Goal: Transaction & Acquisition: Purchase product/service

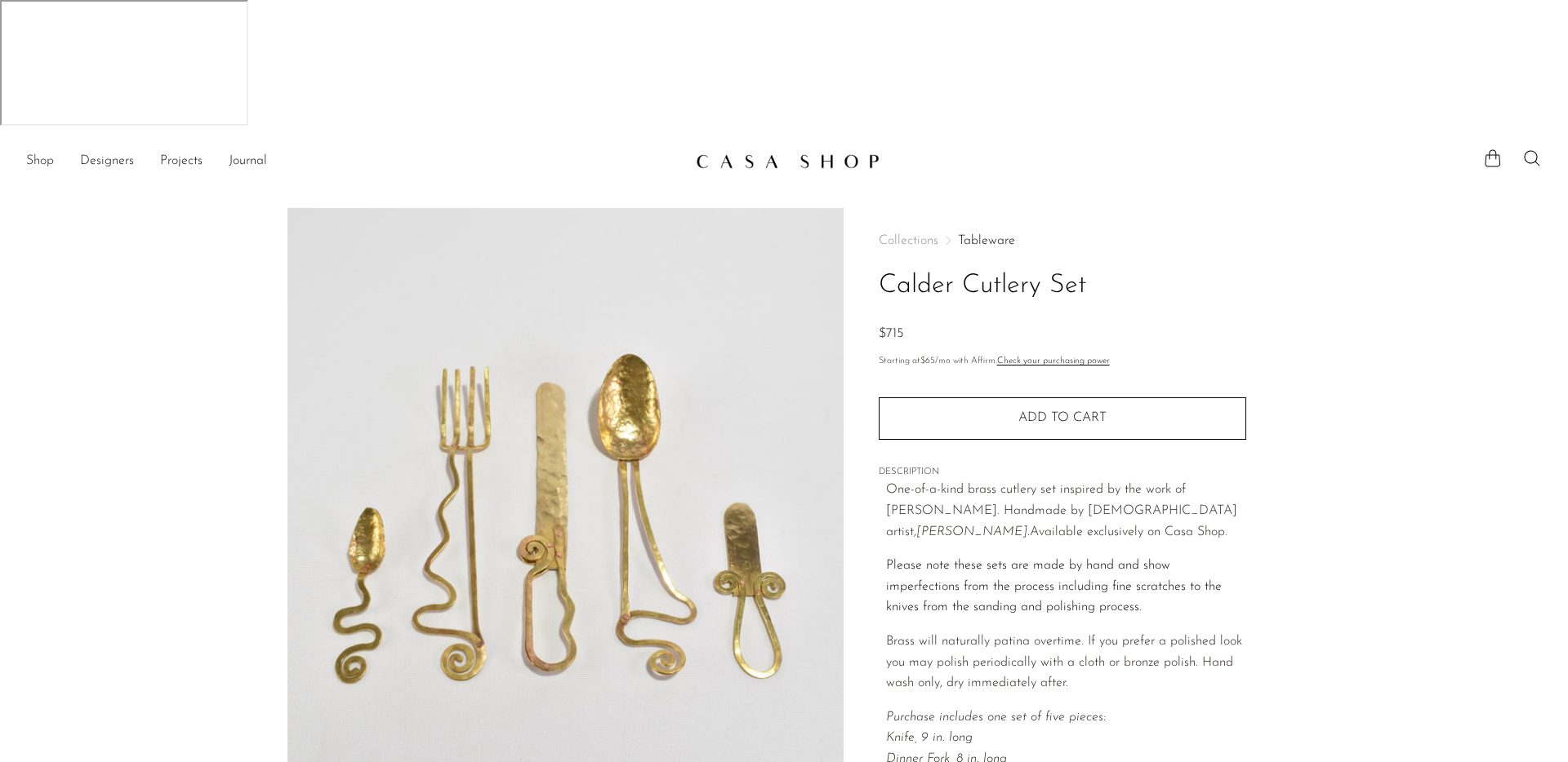
click at [40, 151] on link "Shop" at bounding box center [40, 162] width 28 height 22
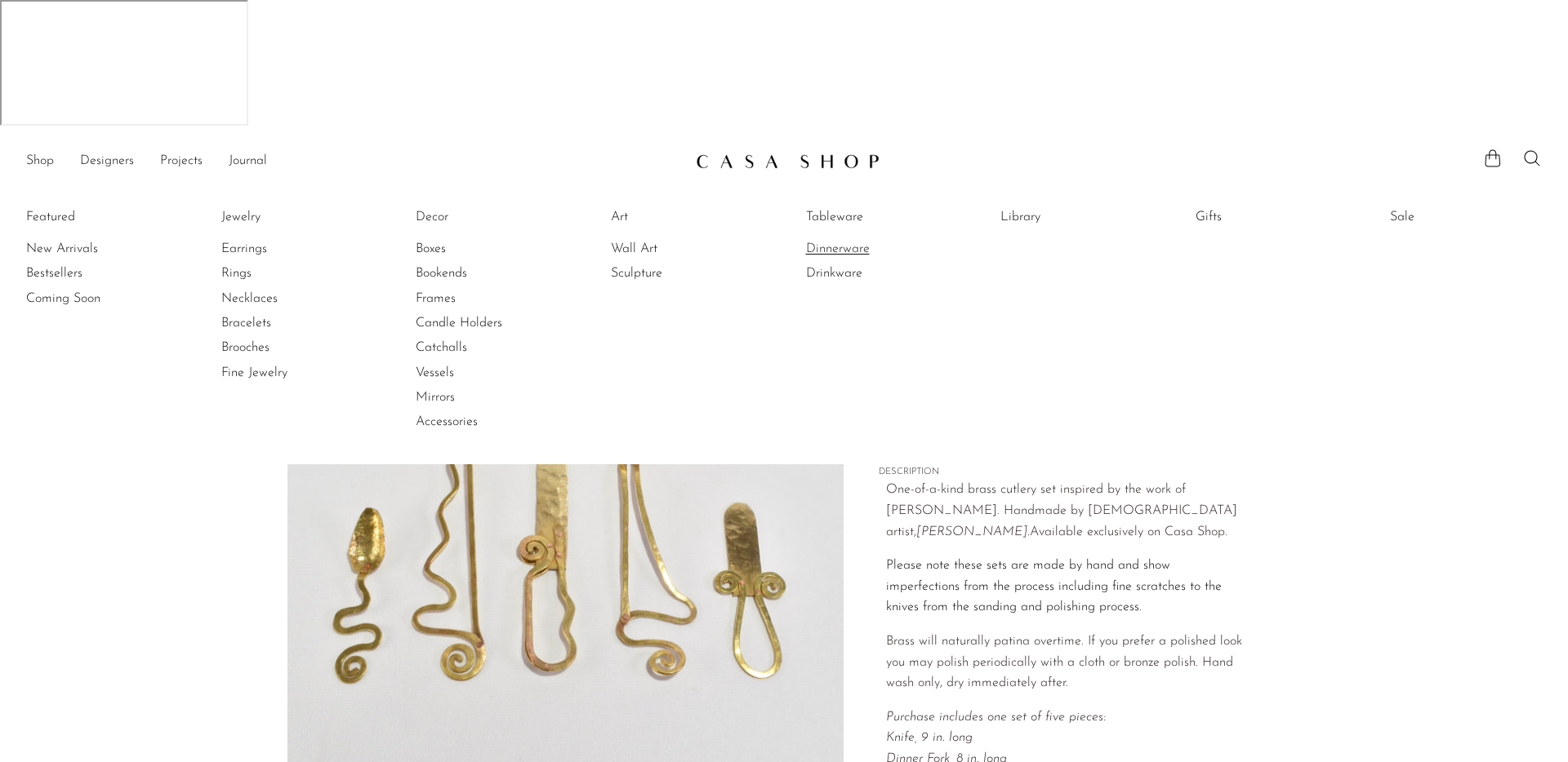
click at [855, 240] on link "Dinnerware" at bounding box center [867, 249] width 122 height 18
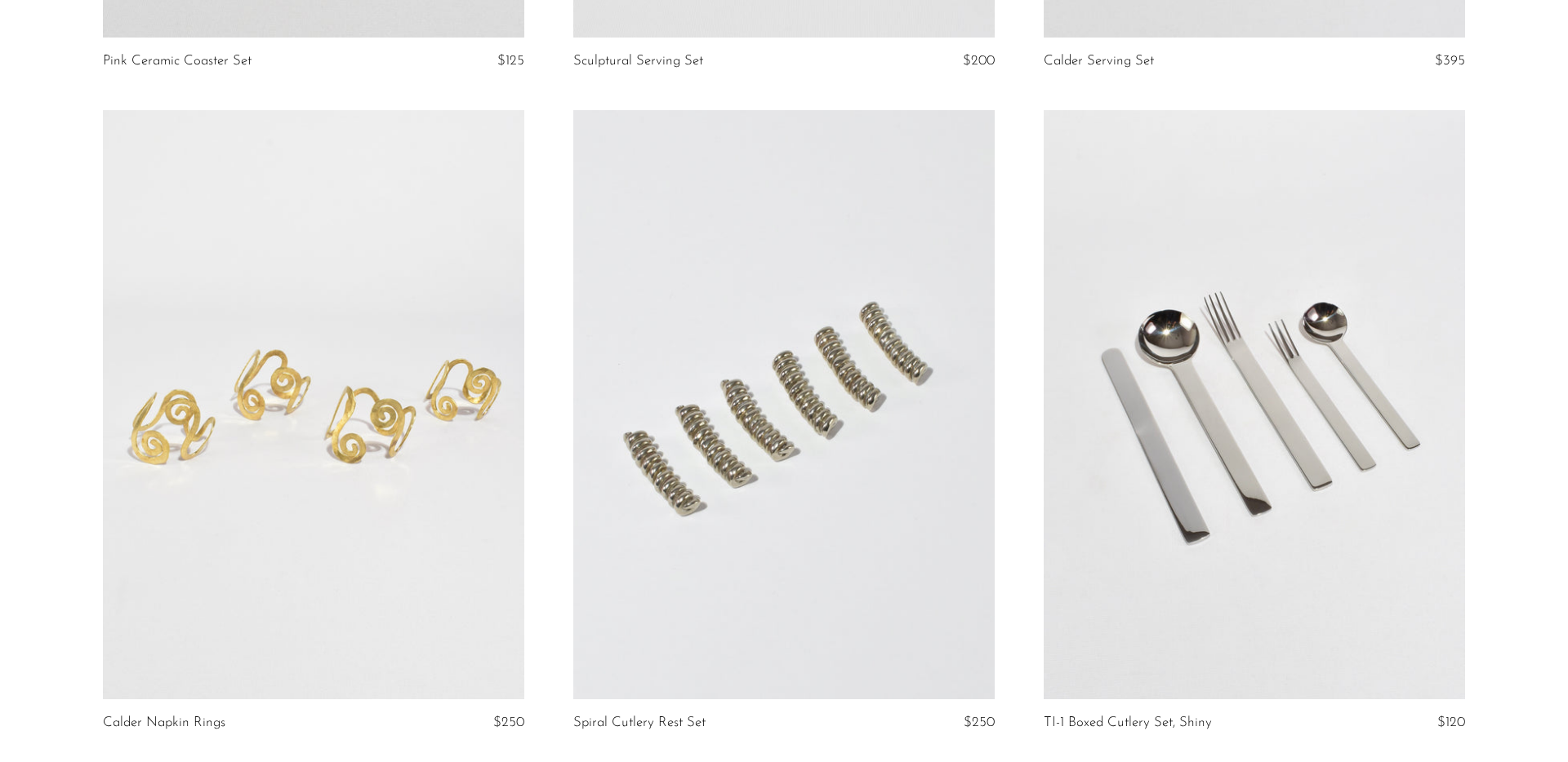
scroll to position [7744, 0]
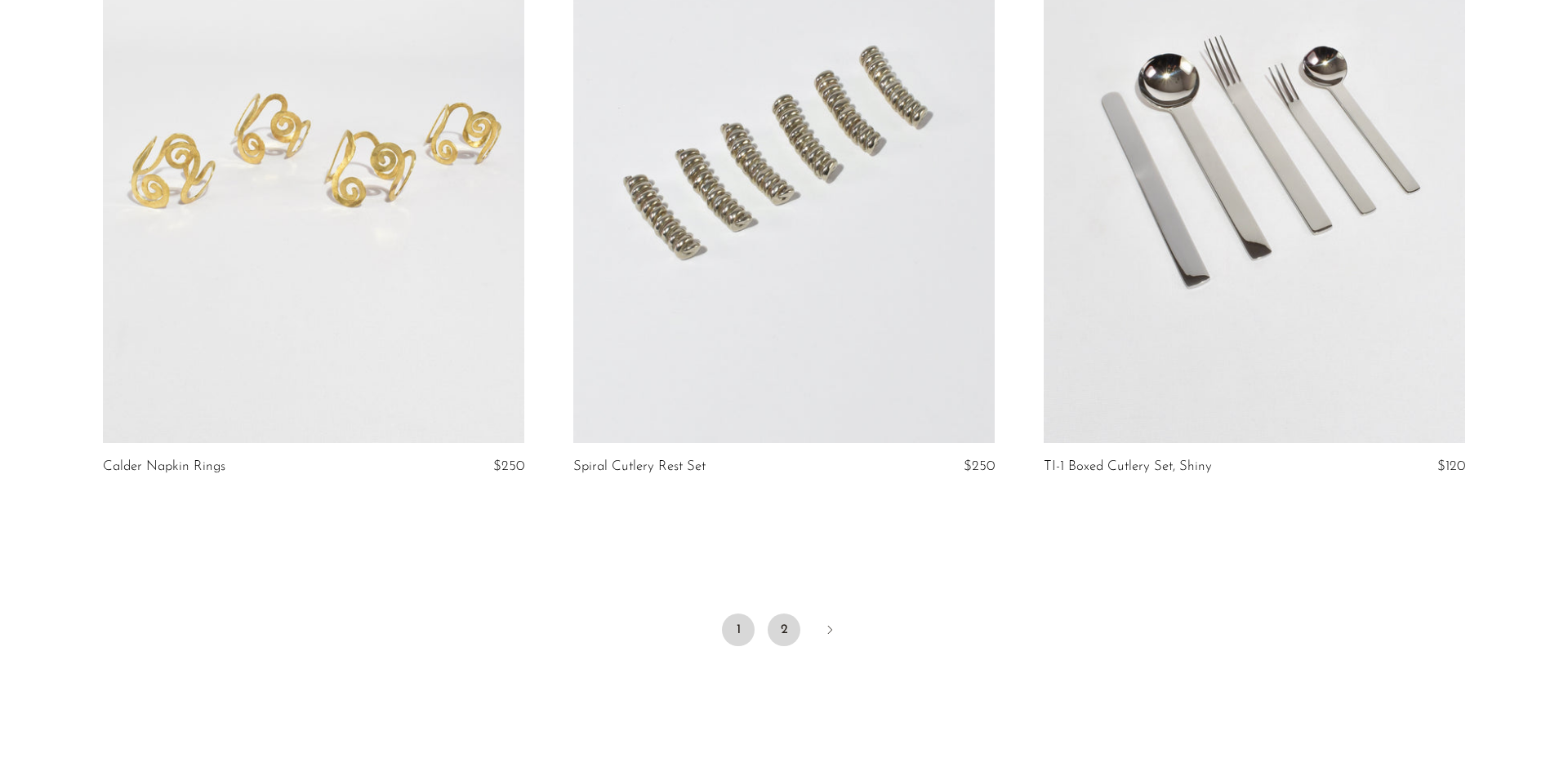
click at [783, 613] on link "2" at bounding box center [784, 630] width 33 height 33
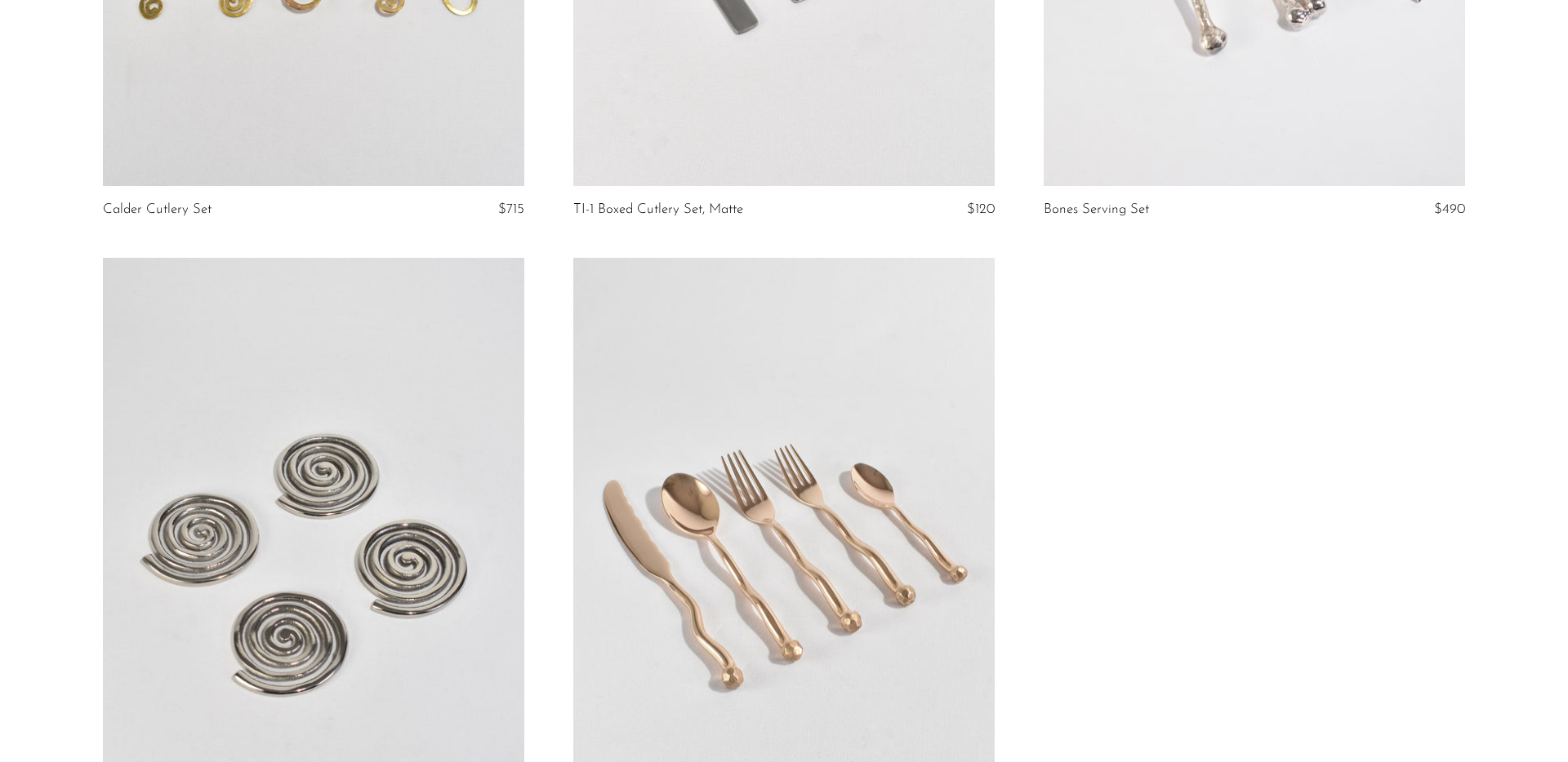
scroll to position [691, 0]
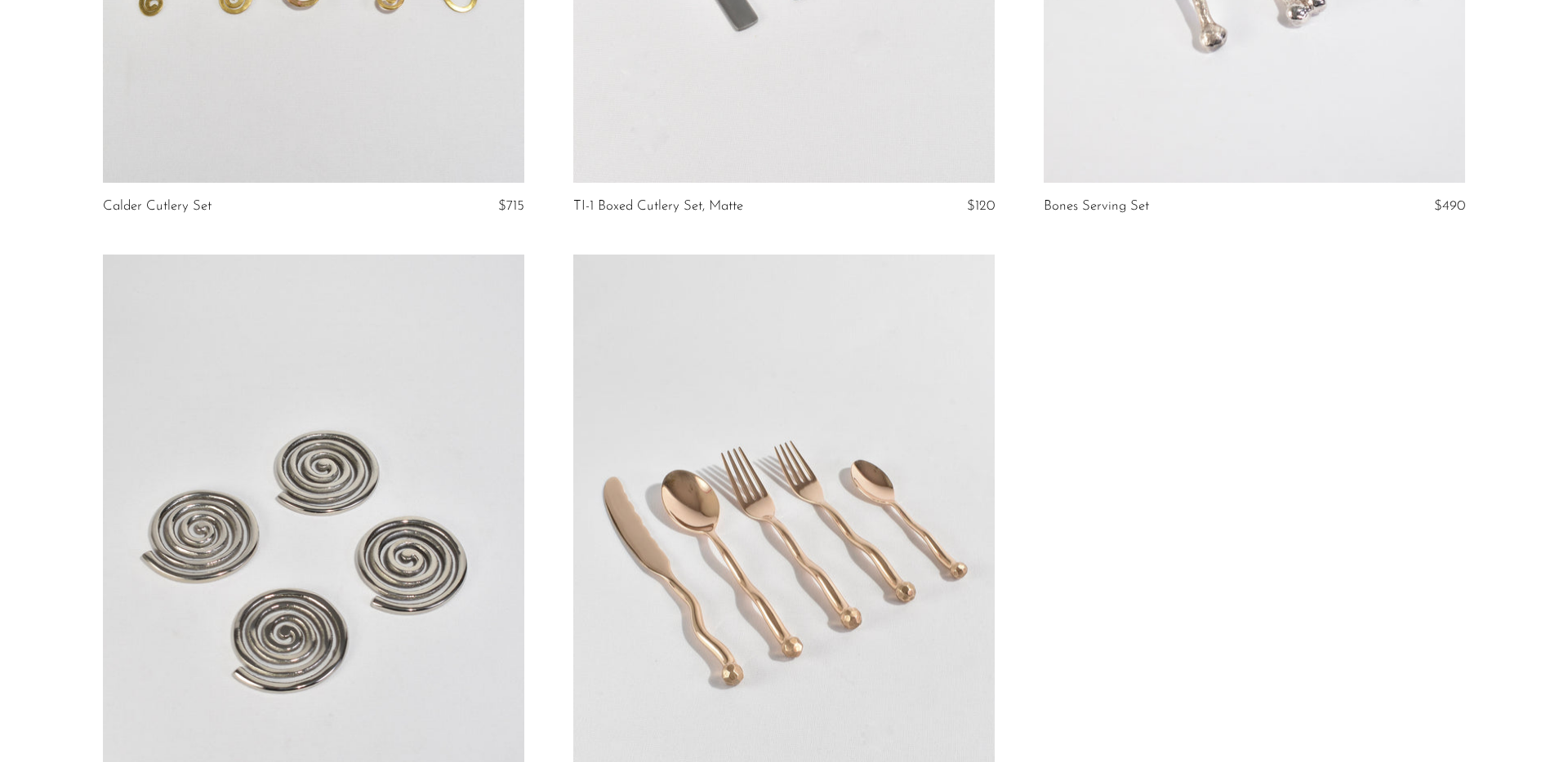
click at [808, 473] on link at bounding box center [784, 549] width 422 height 589
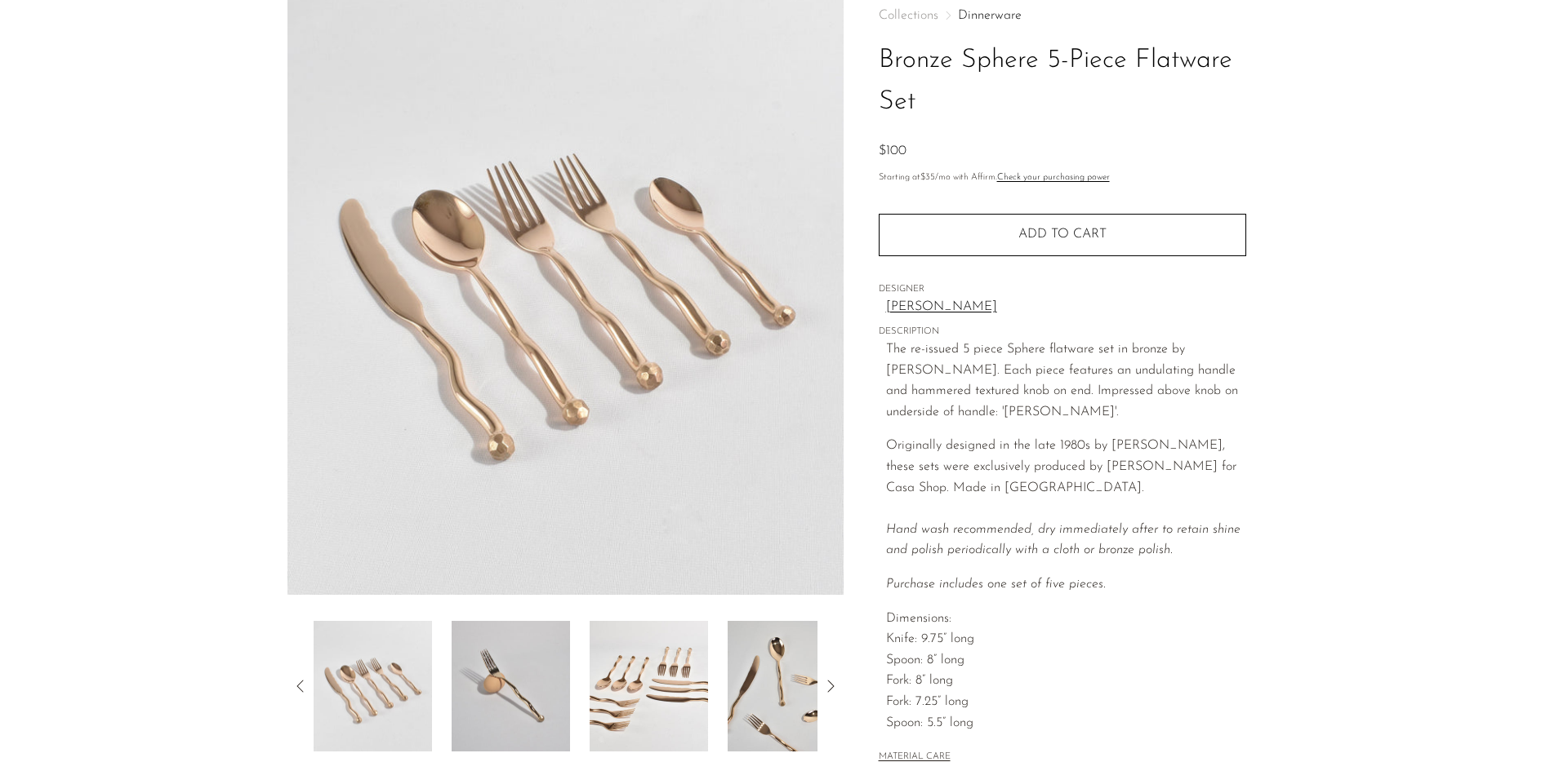
scroll to position [224, 0]
click at [590, 622] on img at bounding box center [649, 687] width 119 height 131
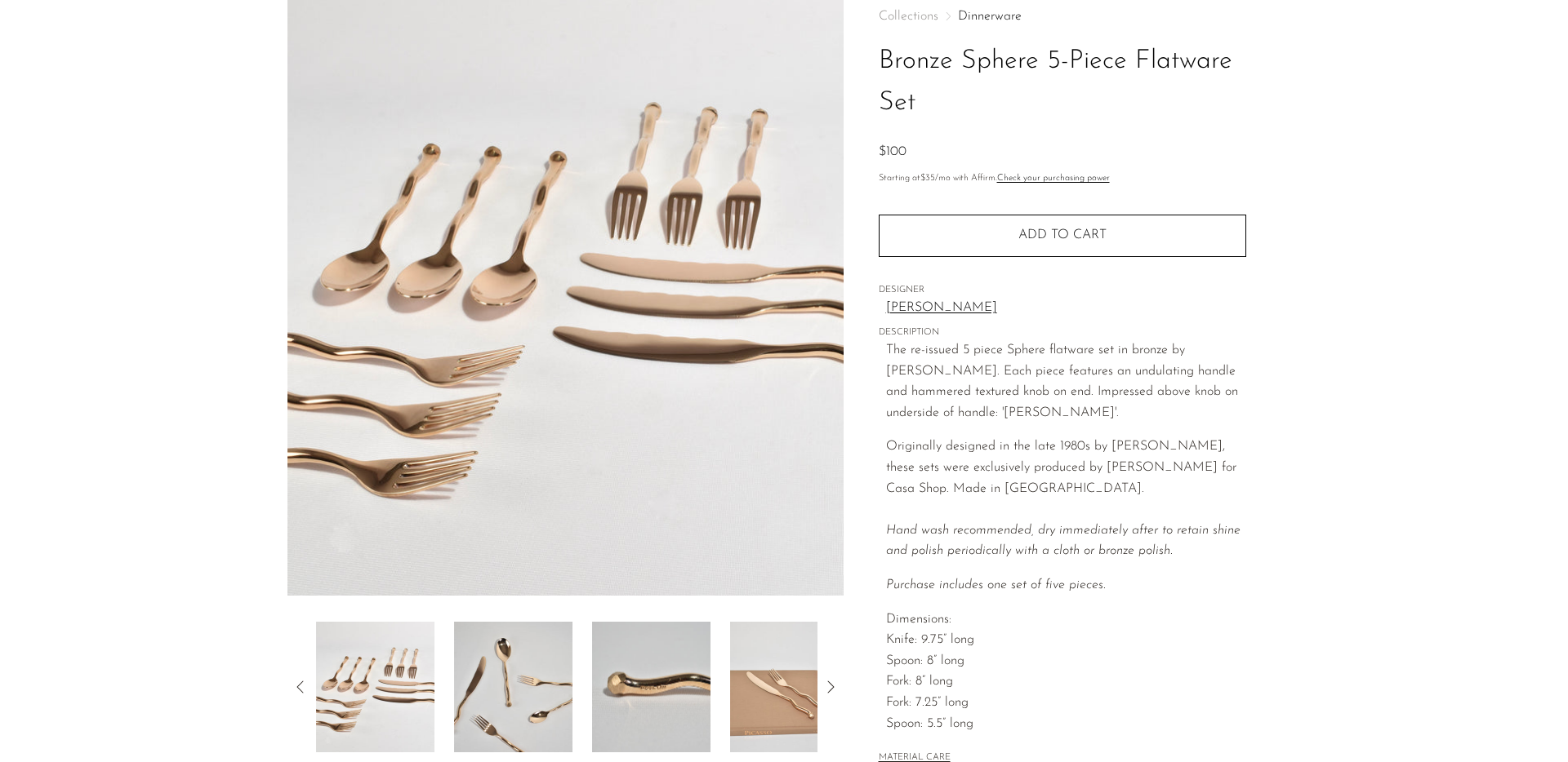
scroll to position [0, 0]
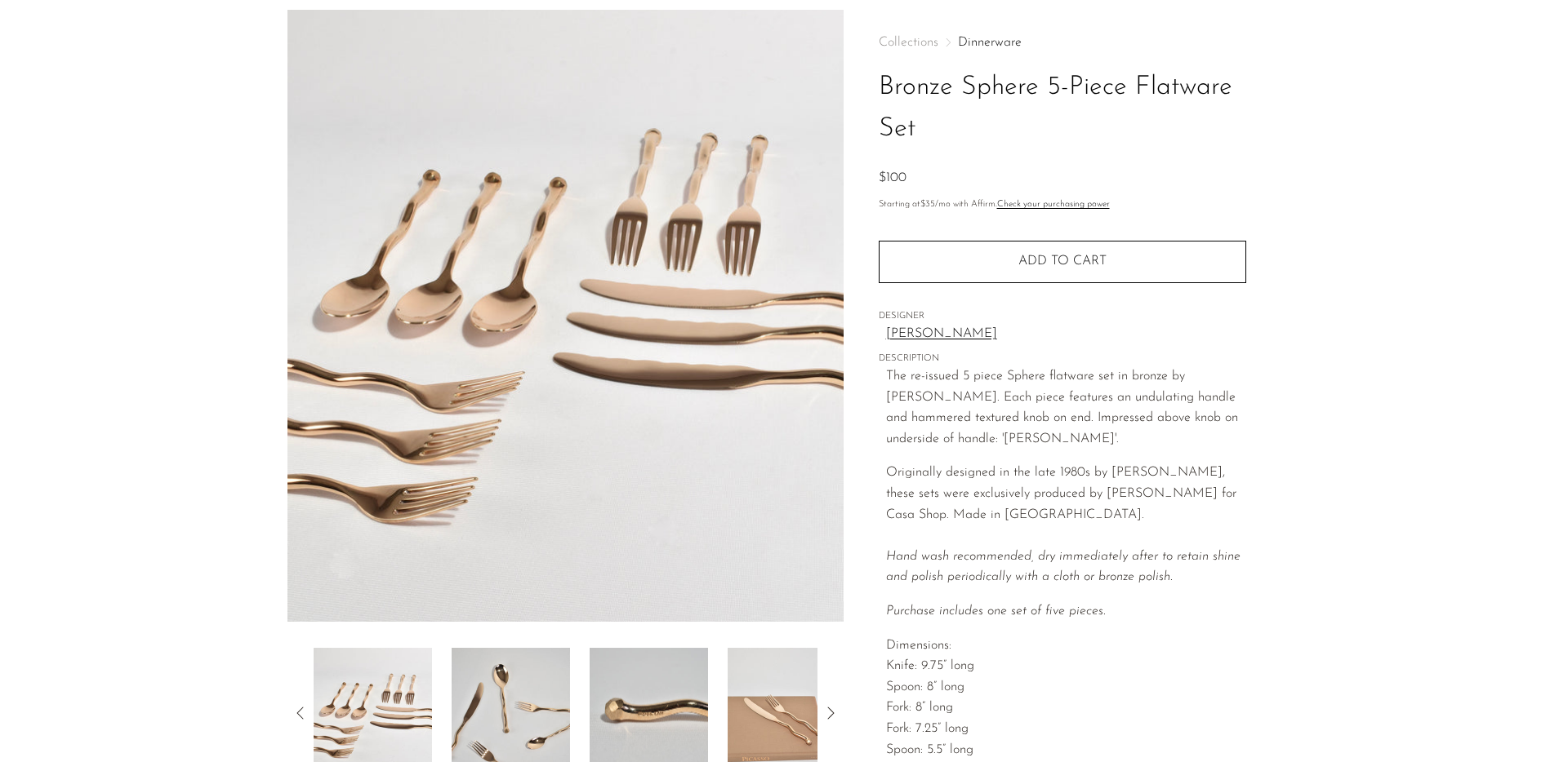
scroll to position [204, 0]
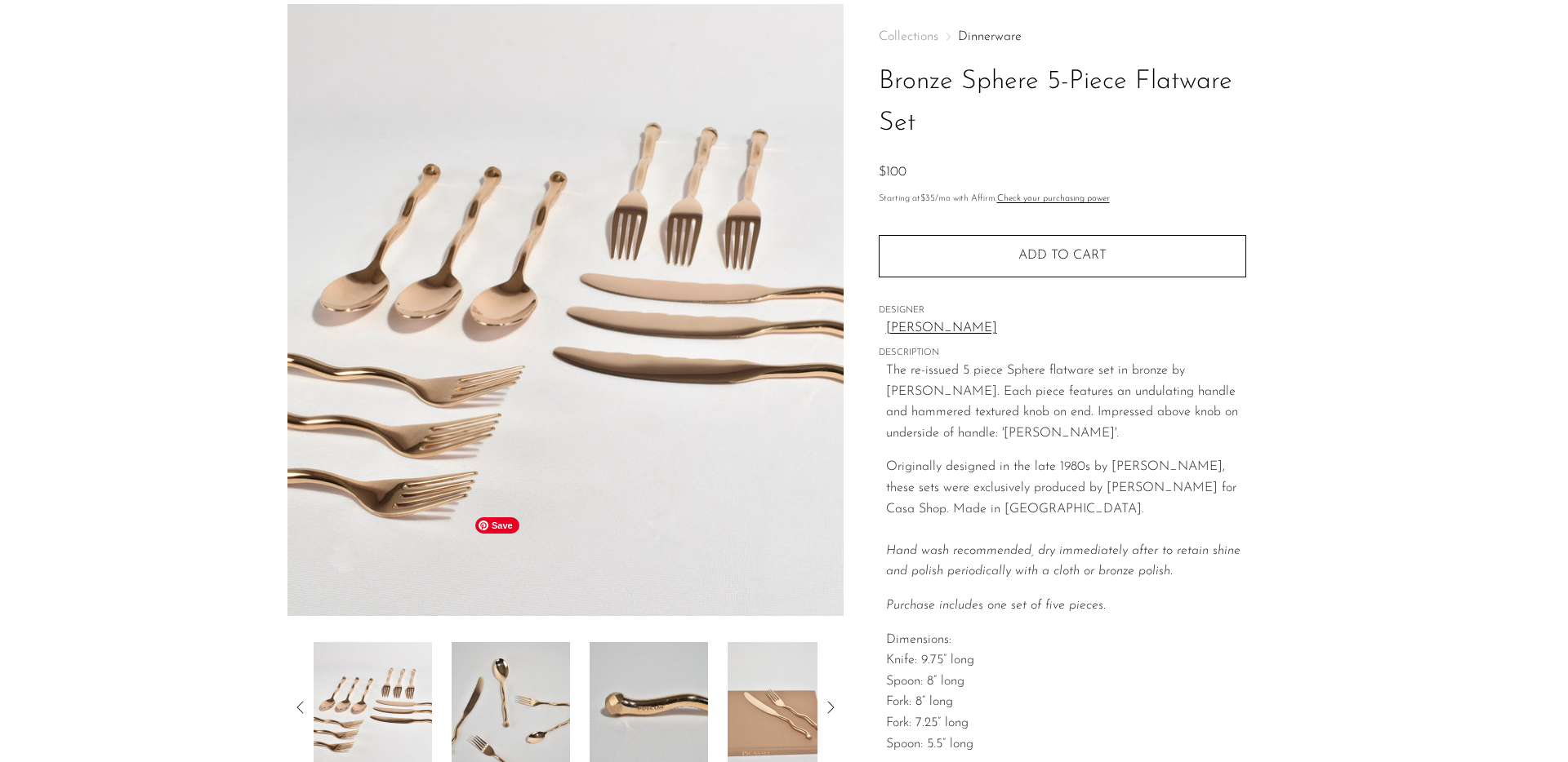
click at [590, 642] on img at bounding box center [649, 708] width 119 height 131
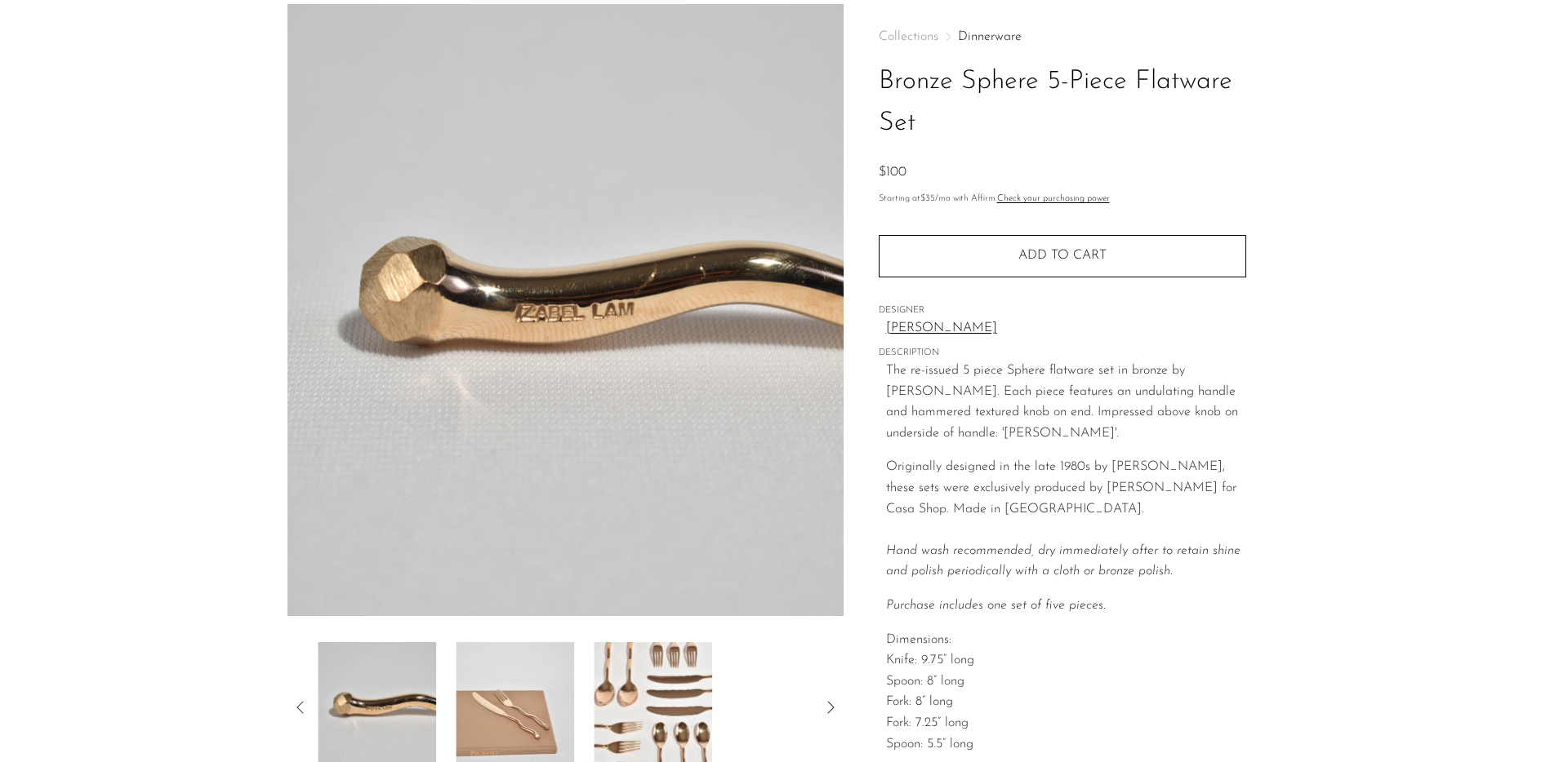
scroll to position [0, 0]
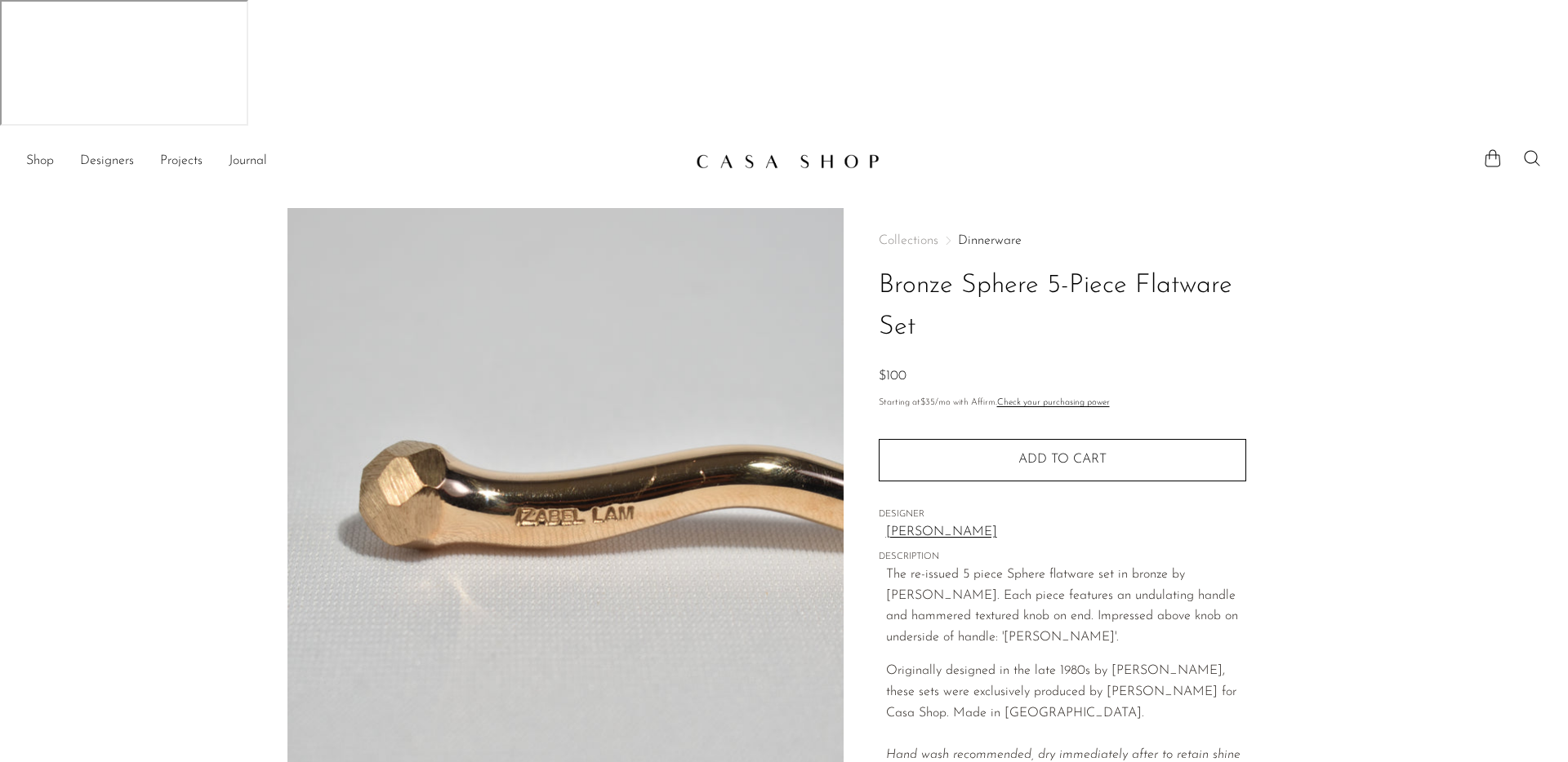
drag, startPoint x: 757, startPoint y: 150, endPoint x: 810, endPoint y: 189, distance: 65.8
click at [879, 265] on h1 "Bronze Sphere 5-Piece Flatware Set" at bounding box center [1062, 306] width 367 height 83
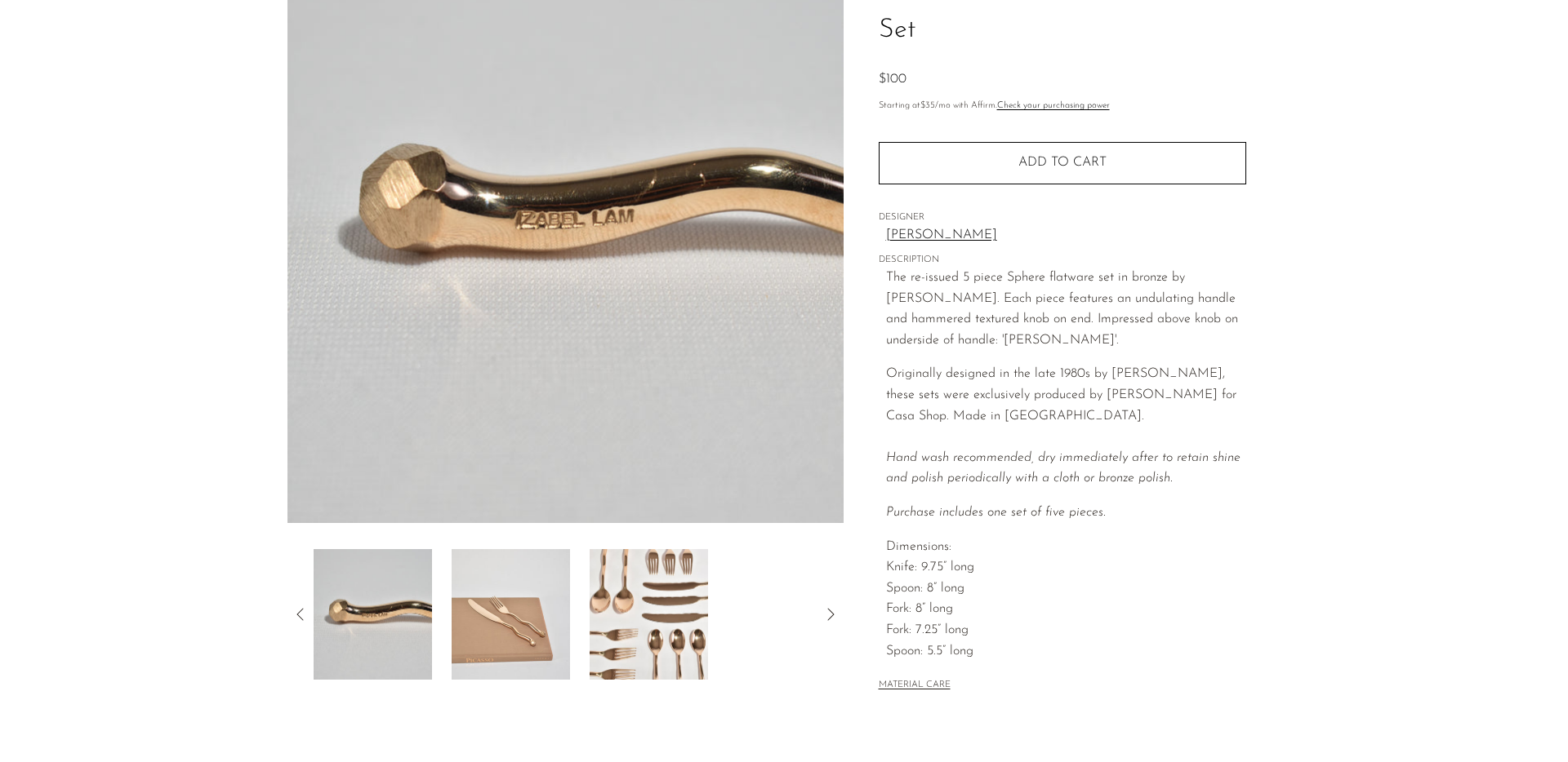
scroll to position [298, 0]
drag, startPoint x: 763, startPoint y: 427, endPoint x: 860, endPoint y: 516, distance: 131.6
click at [886, 535] on p "Dimensions: Knife: 9.75” long Spoon: 8” long Fork: 8” long Fork: 7.25” long Spo…" at bounding box center [1065, 598] width 360 height 126
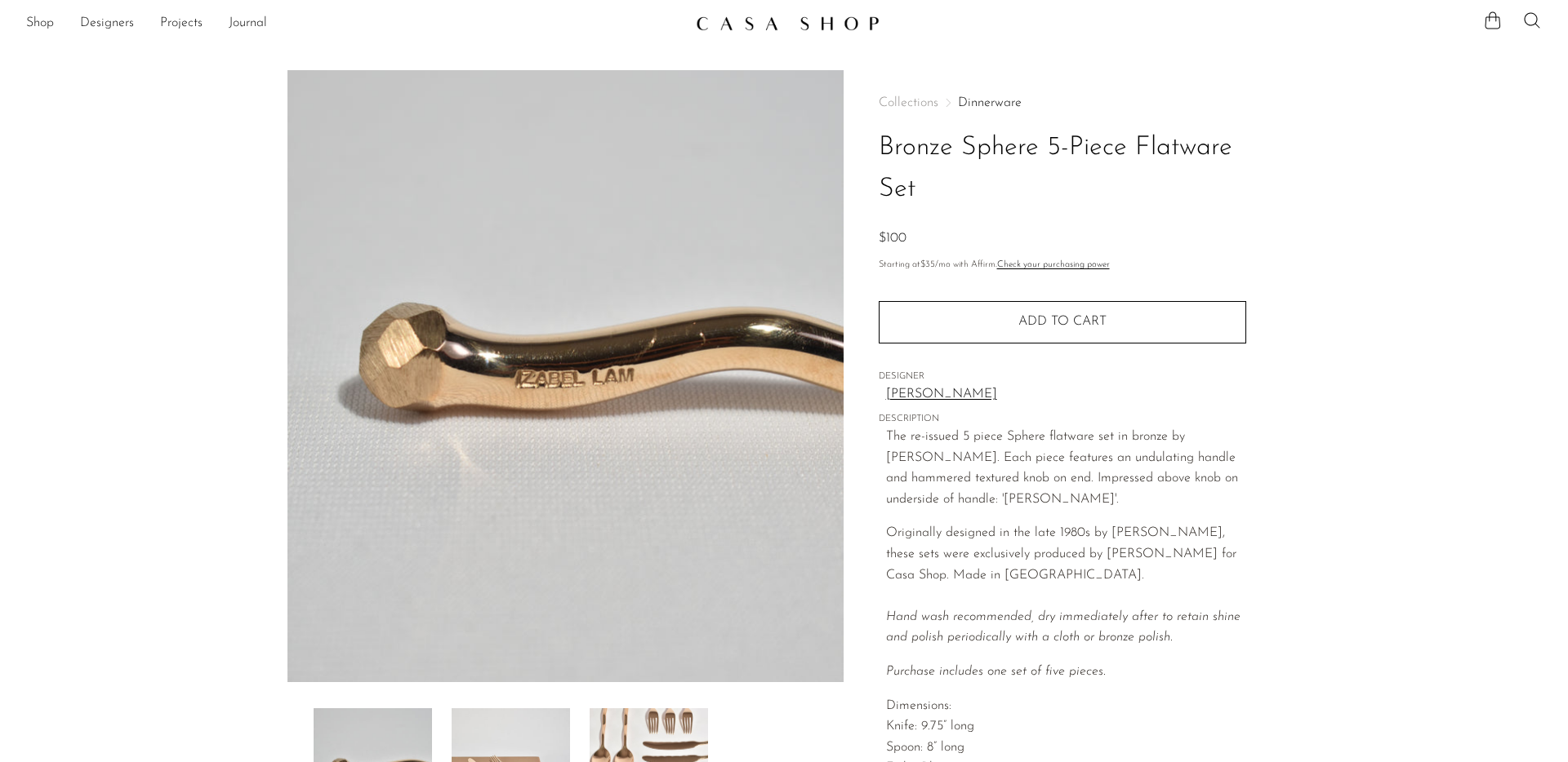
scroll to position [130, 0]
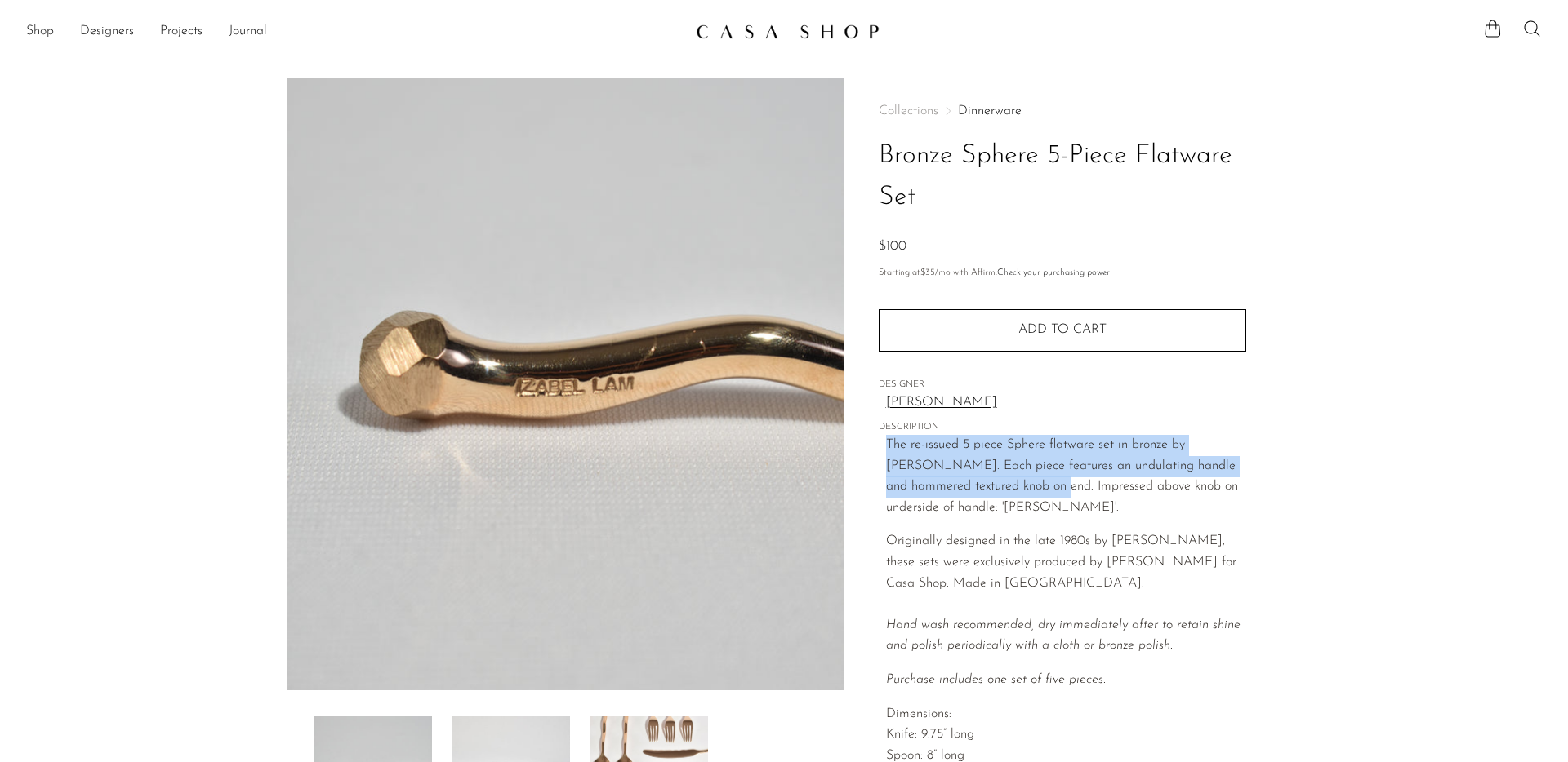
drag, startPoint x: 763, startPoint y: 311, endPoint x: 881, endPoint y: 353, distance: 125.3
click at [886, 435] on p "The re-issued 5 piece Sphere flatware set in bronze by Izabel Lam. Each piece f…" at bounding box center [1065, 476] width 360 height 83
drag, startPoint x: 884, startPoint y: 355, endPoint x: 744, endPoint y: 311, distance: 146.8
click at [843, 311] on div "Collections Dinnerware Bronze Sphere 5-Piece Flatware Set $100 Starting at $35 …" at bounding box center [1062, 482] width 437 height 809
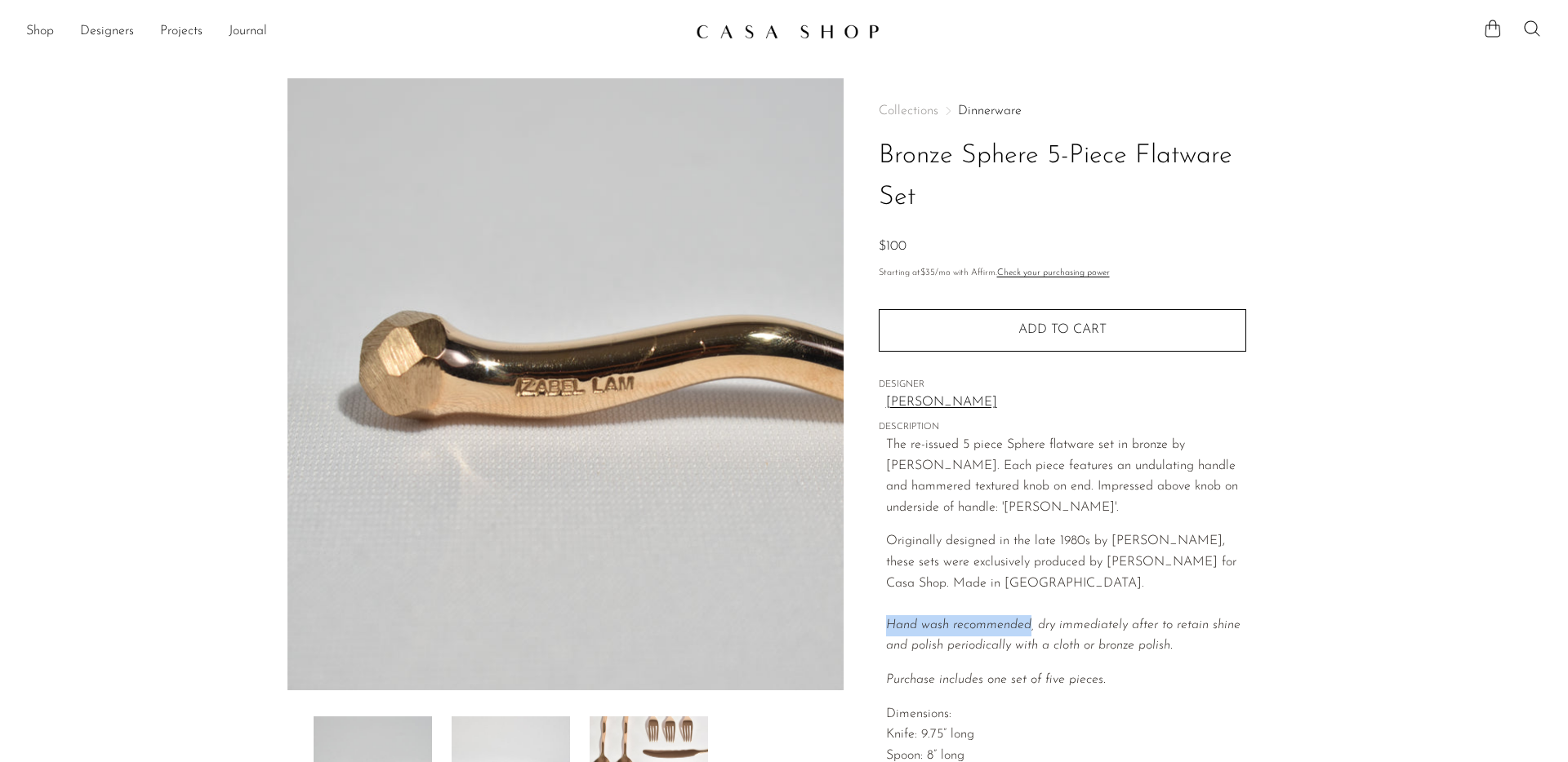
drag, startPoint x: 766, startPoint y: 489, endPoint x: 907, endPoint y: 489, distance: 141.0
click at [907, 618] on em "Hand wash recommended, dry immediately after to retain shine and polish periodi…" at bounding box center [1063, 636] width 355 height 34
copy em "Hand wash recommended"
click at [879, 237] on div "$100" at bounding box center [1062, 247] width 367 height 22
drag, startPoint x: 758, startPoint y: 112, endPoint x: 800, endPoint y: 111, distance: 42.0
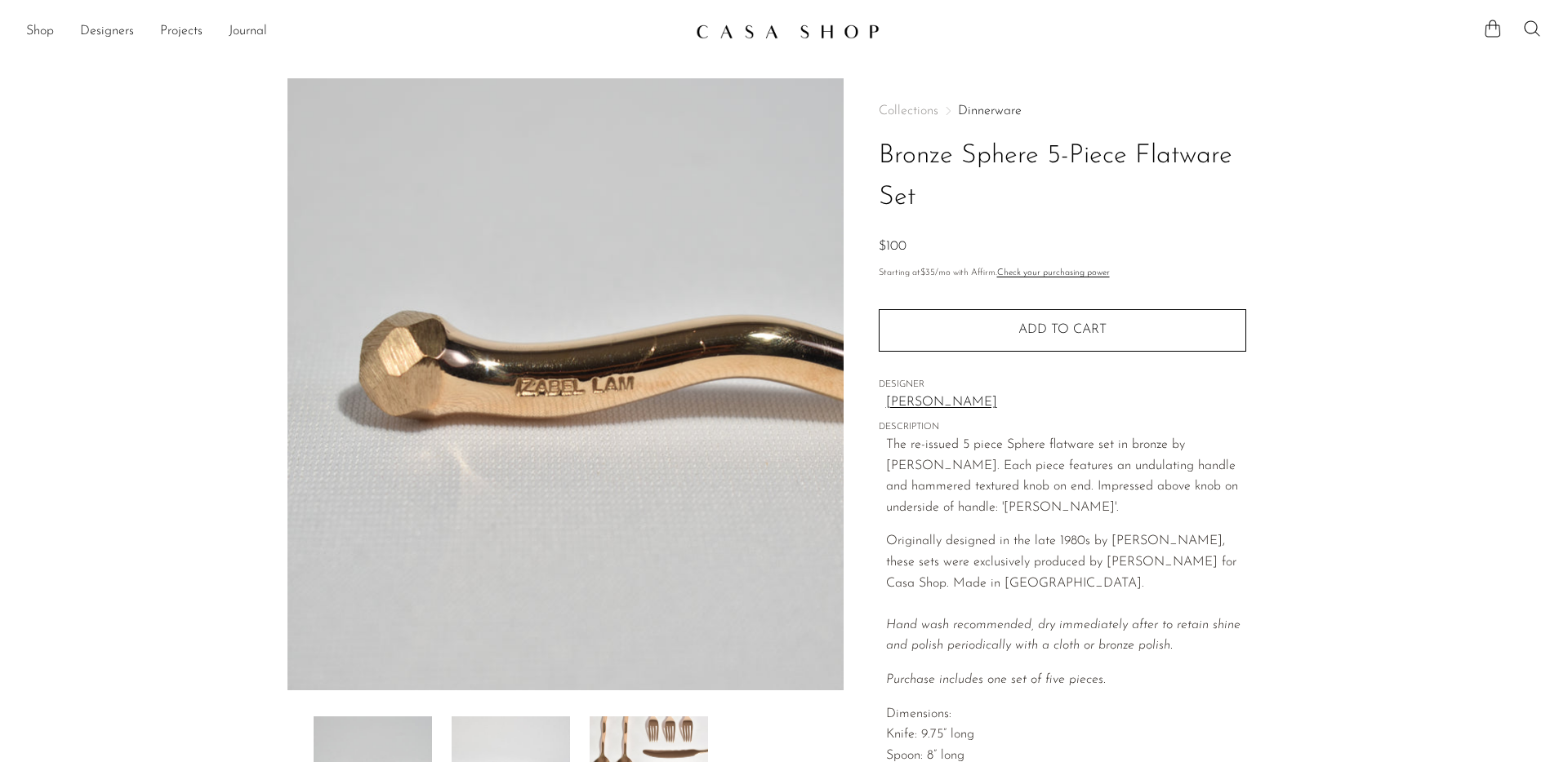
click at [879, 237] on div "$100" at bounding box center [1062, 247] width 367 height 22
